Goal: Information Seeking & Learning: Learn about a topic

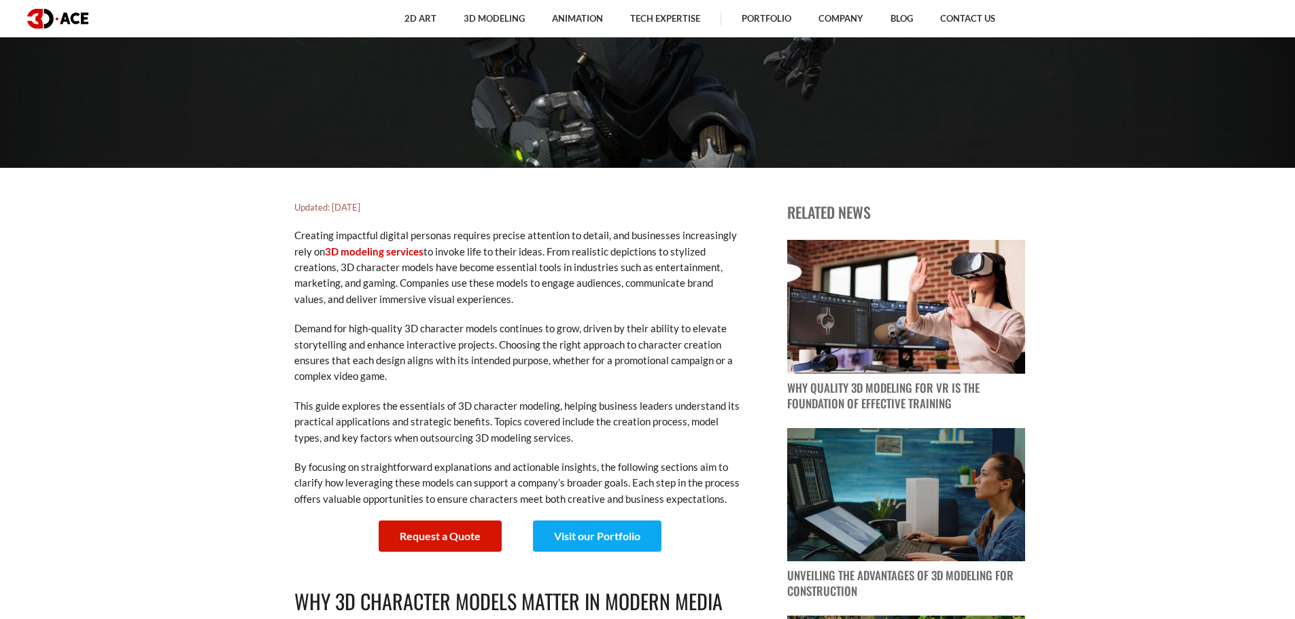
scroll to position [476, 0]
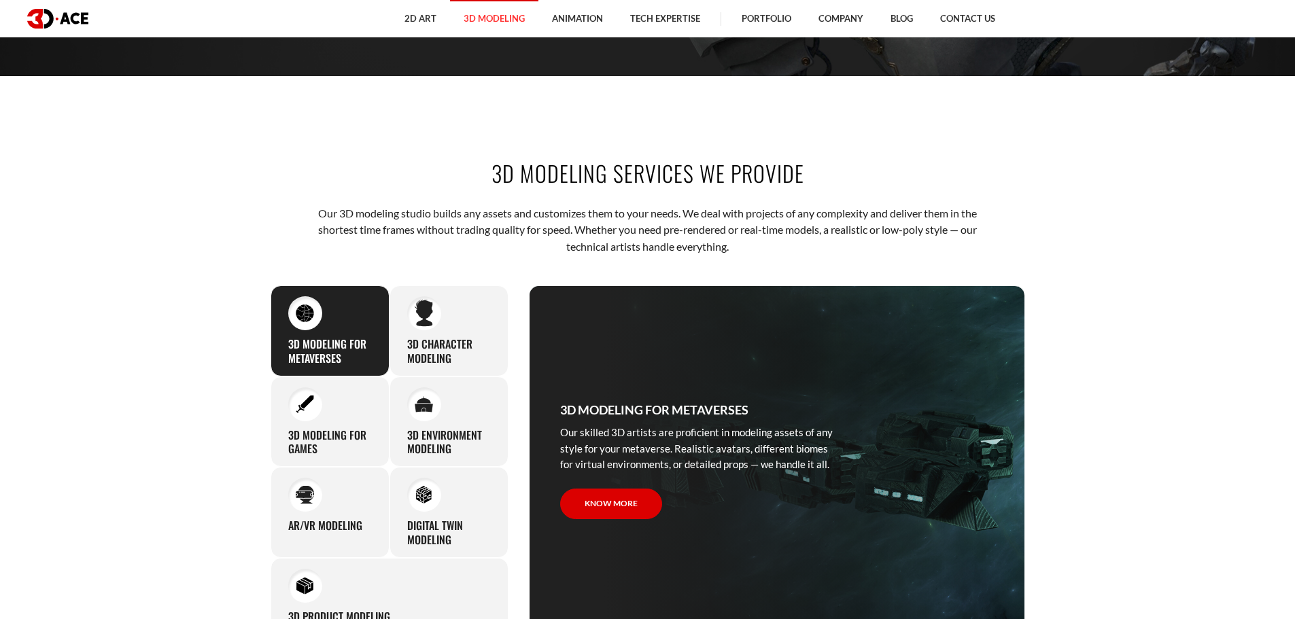
scroll to position [544, 0]
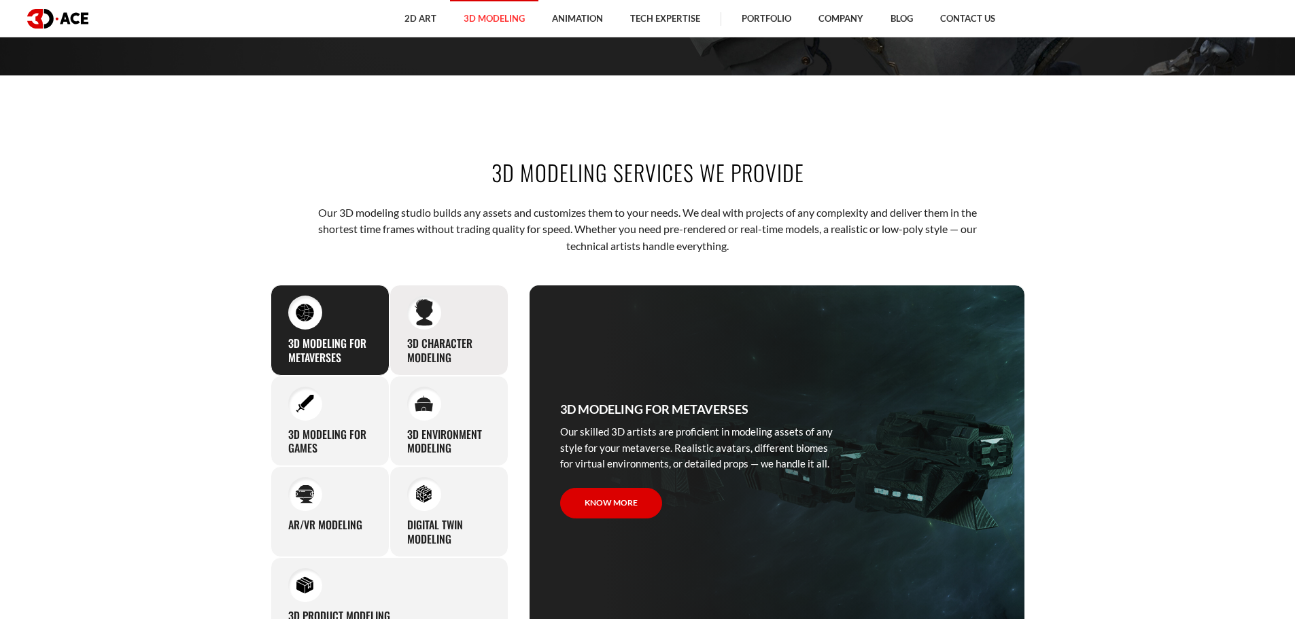
click at [423, 356] on h3 "3D character modeling" at bounding box center [449, 350] width 84 height 29
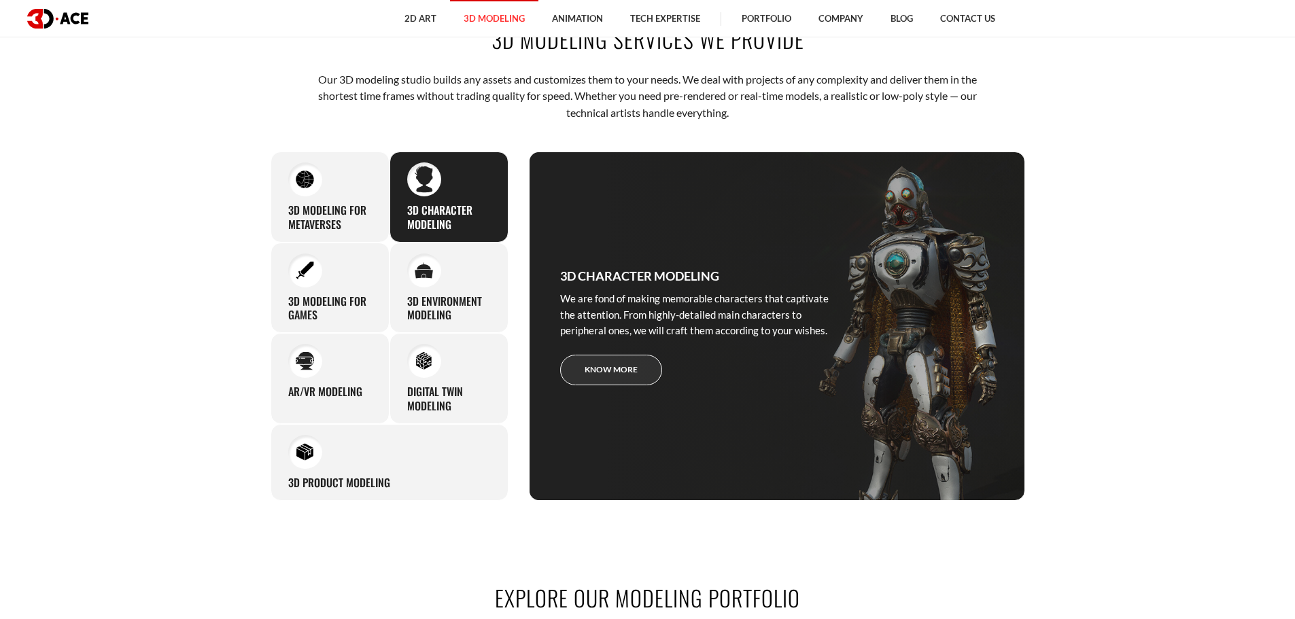
scroll to position [680, 0]
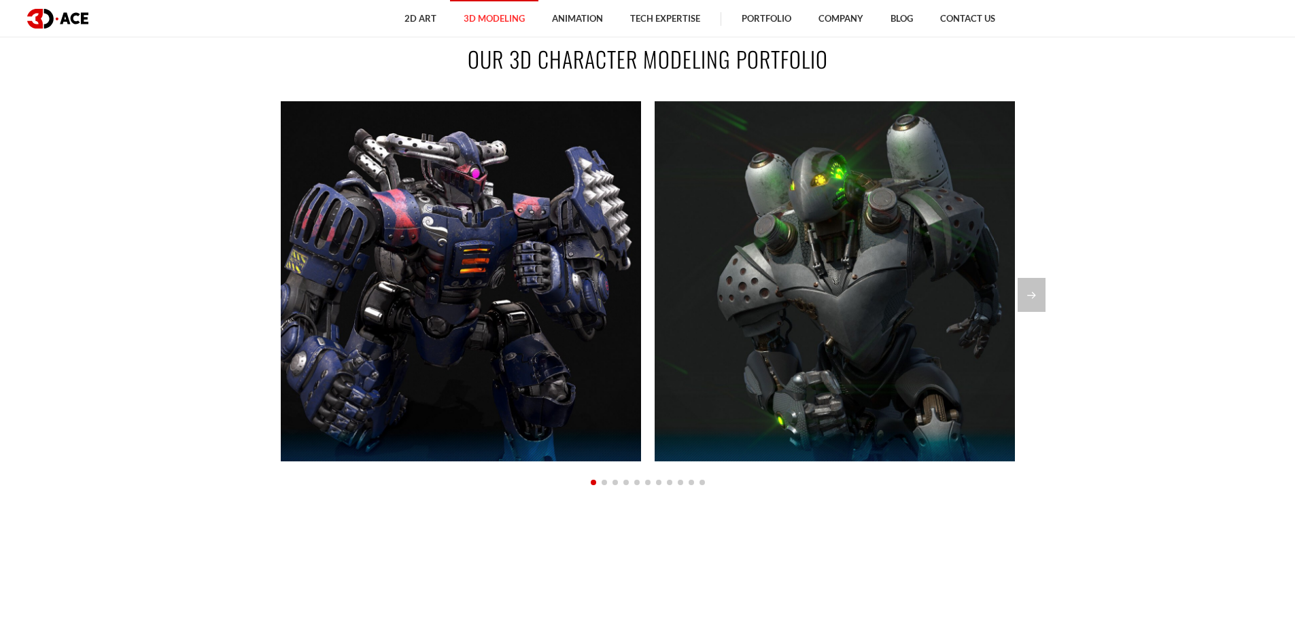
scroll to position [1156, 0]
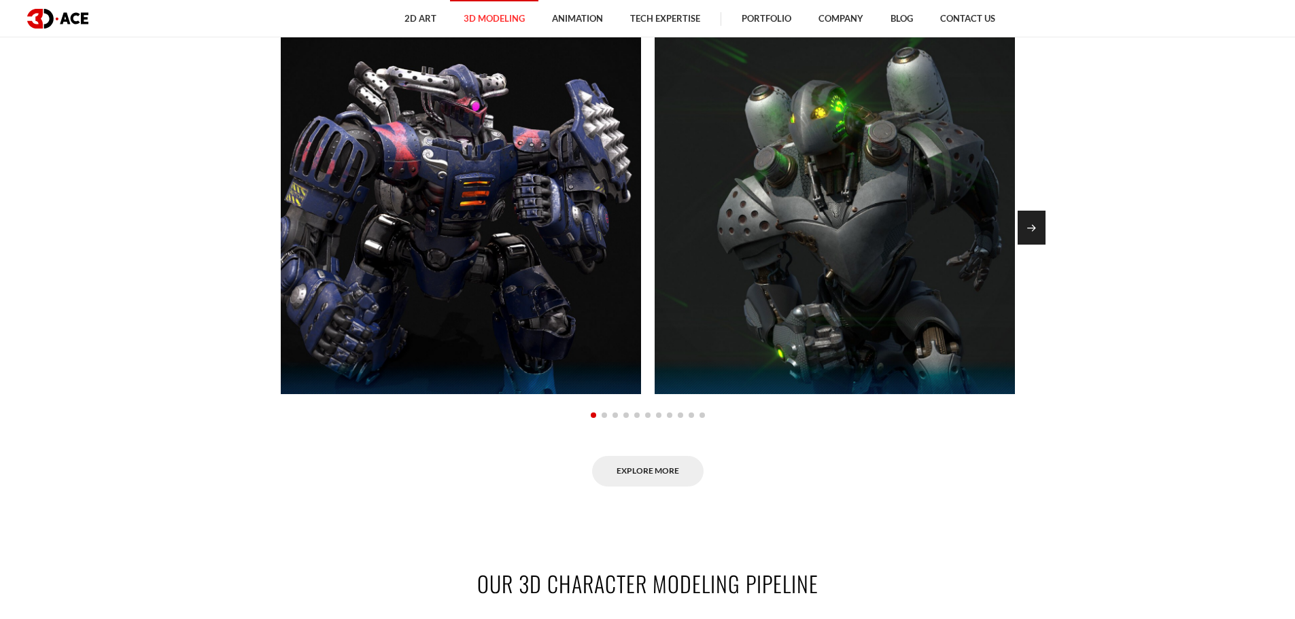
click at [1033, 229] on div "Next slide" at bounding box center [1032, 228] width 28 height 34
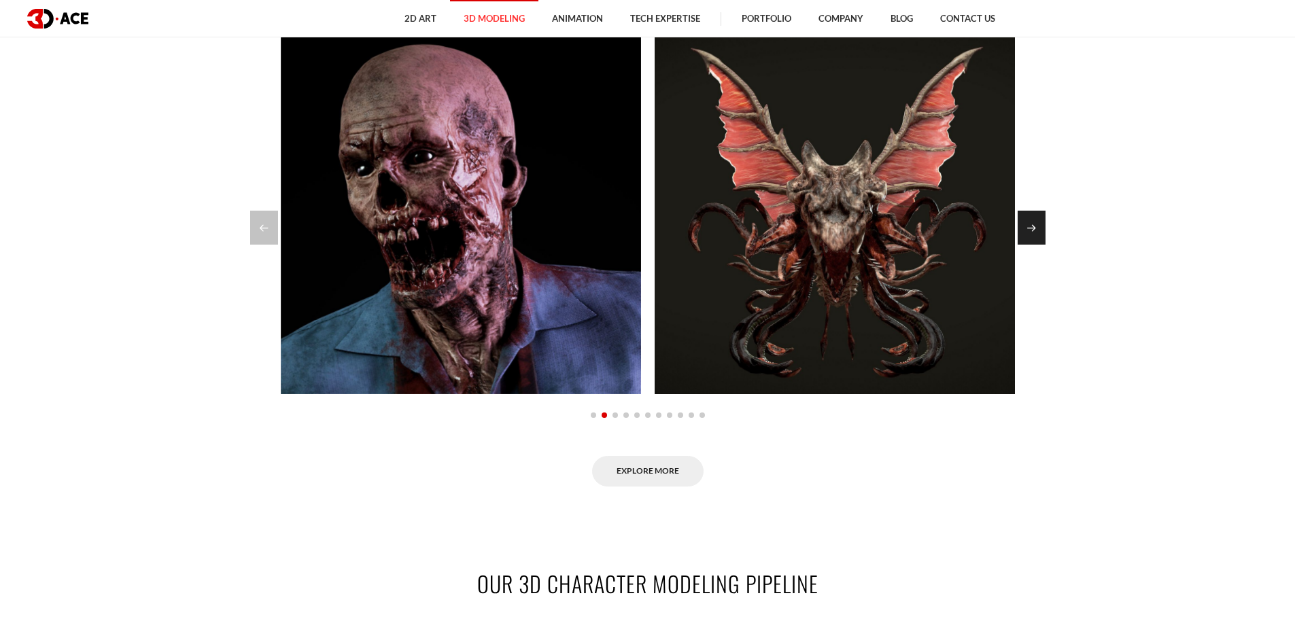
click at [1032, 229] on div "Next slide" at bounding box center [1032, 228] width 28 height 34
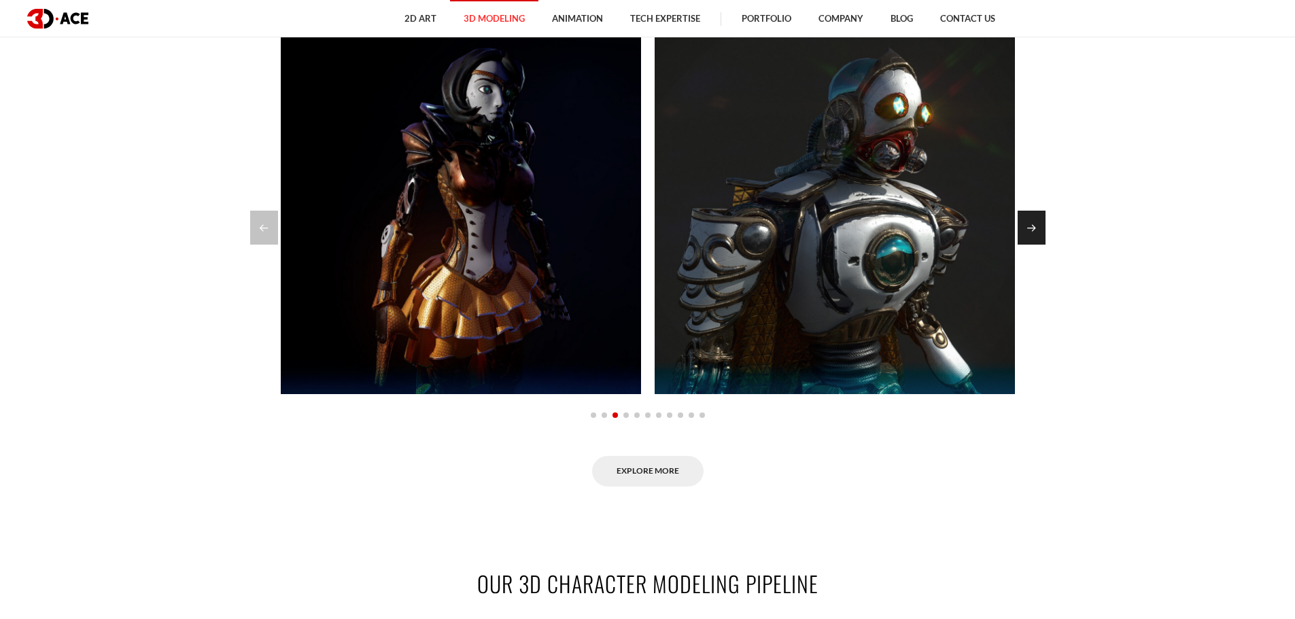
click at [1032, 229] on div "Next slide" at bounding box center [1032, 228] width 28 height 34
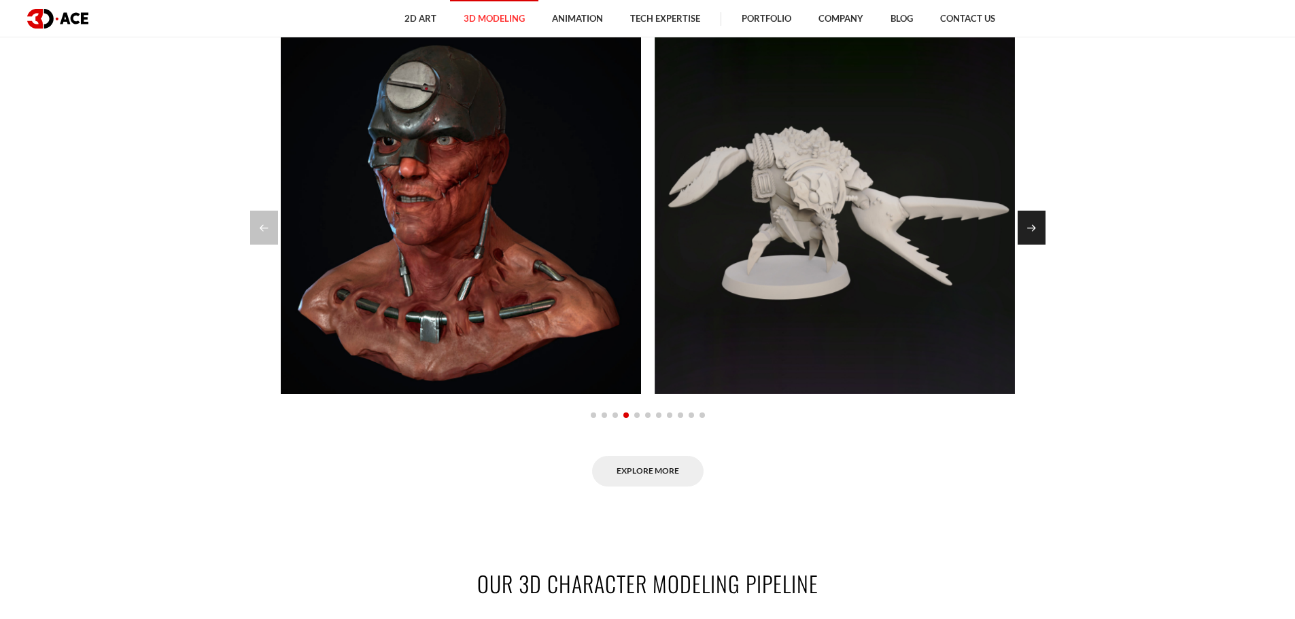
click at [1032, 229] on div "Next slide" at bounding box center [1032, 228] width 28 height 34
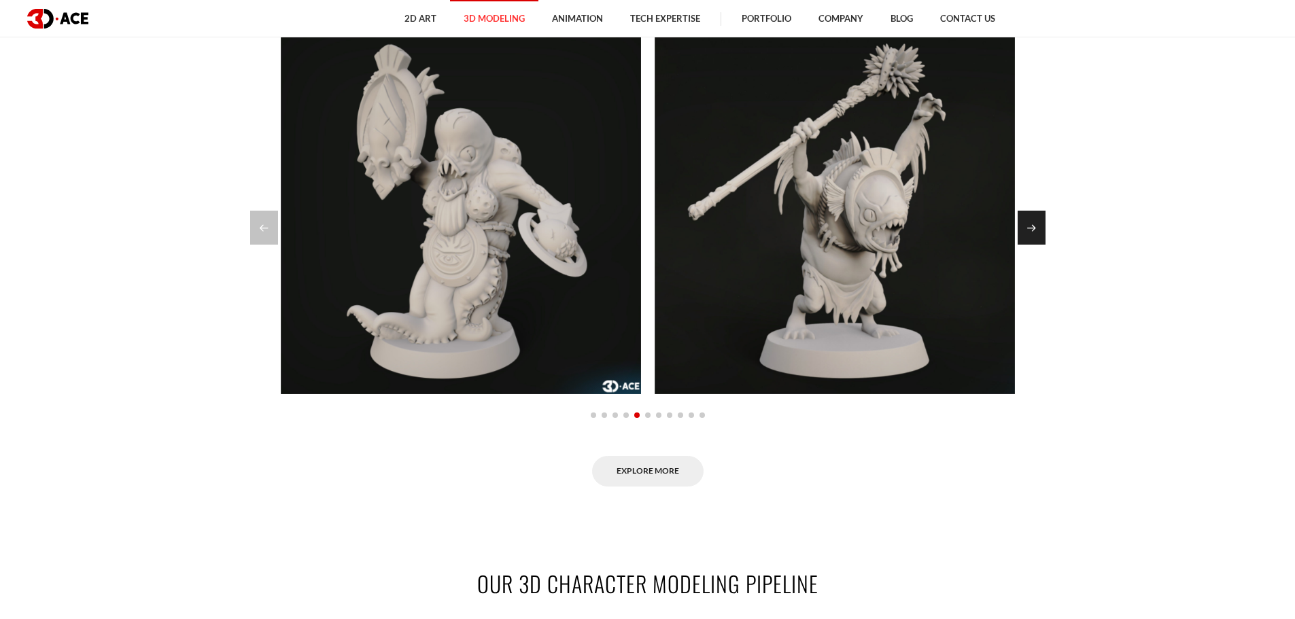
click at [1032, 229] on div "Next slide" at bounding box center [1032, 228] width 28 height 34
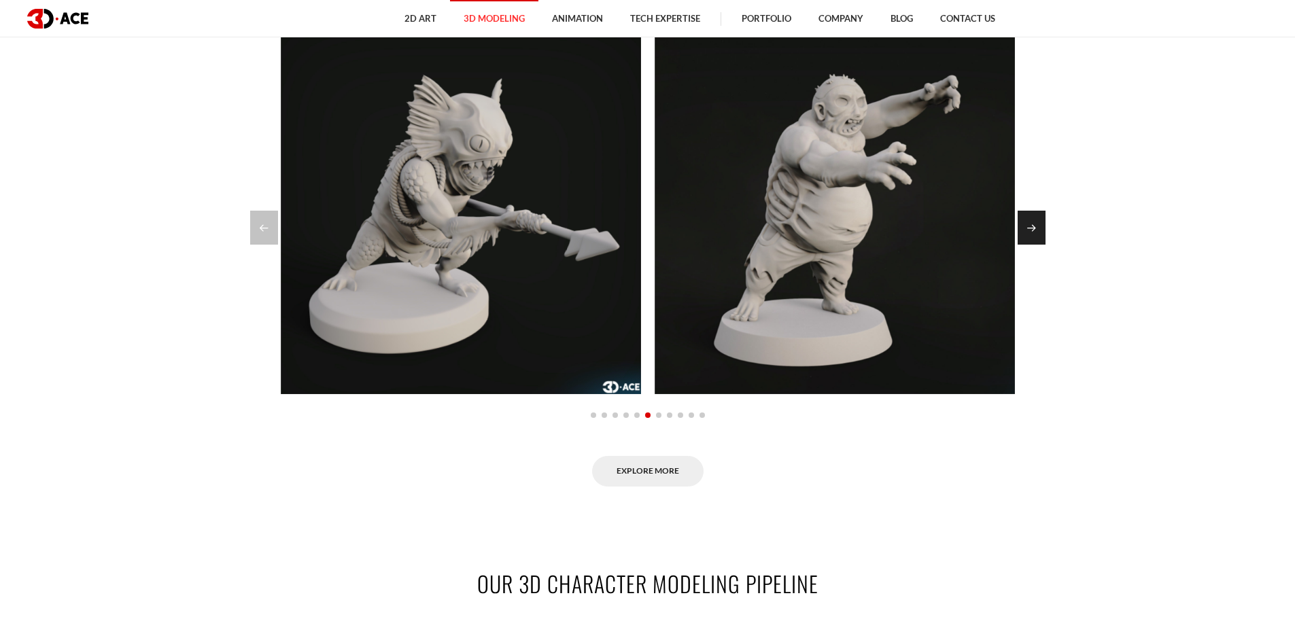
click at [1032, 229] on div "Next slide" at bounding box center [1032, 228] width 28 height 34
